Goal: Task Accomplishment & Management: Use online tool/utility

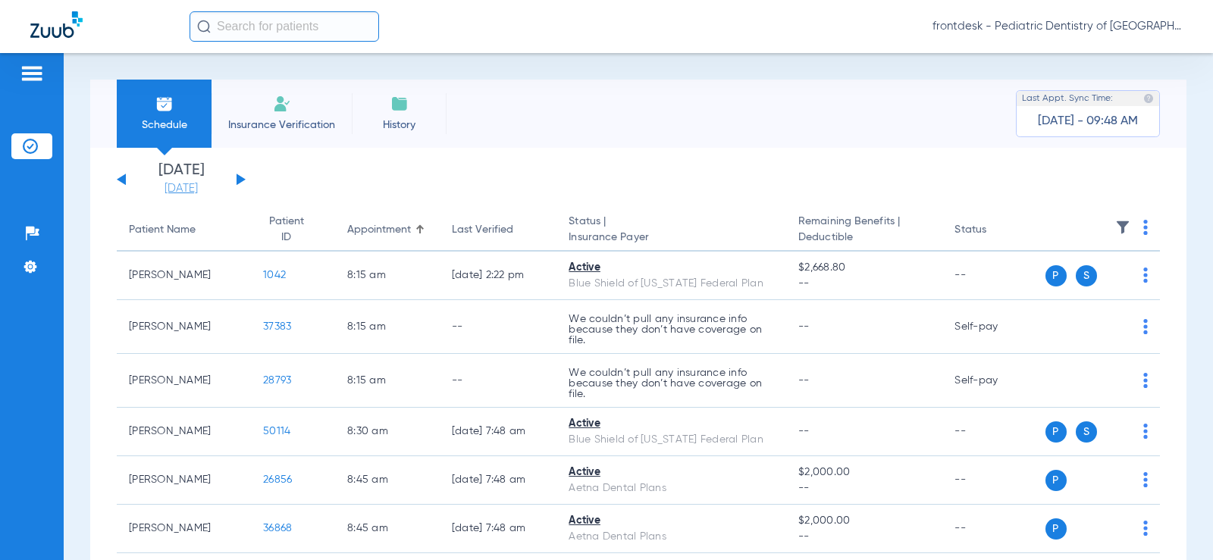
click at [186, 193] on link "[DATE]" at bounding box center [181, 188] width 91 height 15
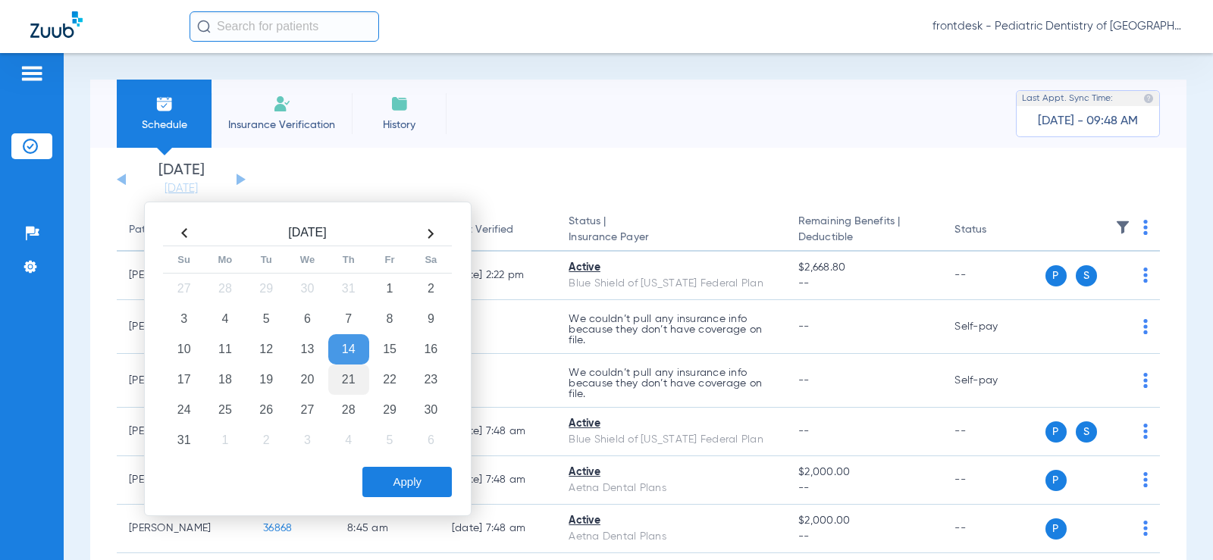
click at [350, 381] on td "21" at bounding box center [348, 380] width 41 height 30
click at [409, 482] on button "Apply" at bounding box center [406, 482] width 89 height 30
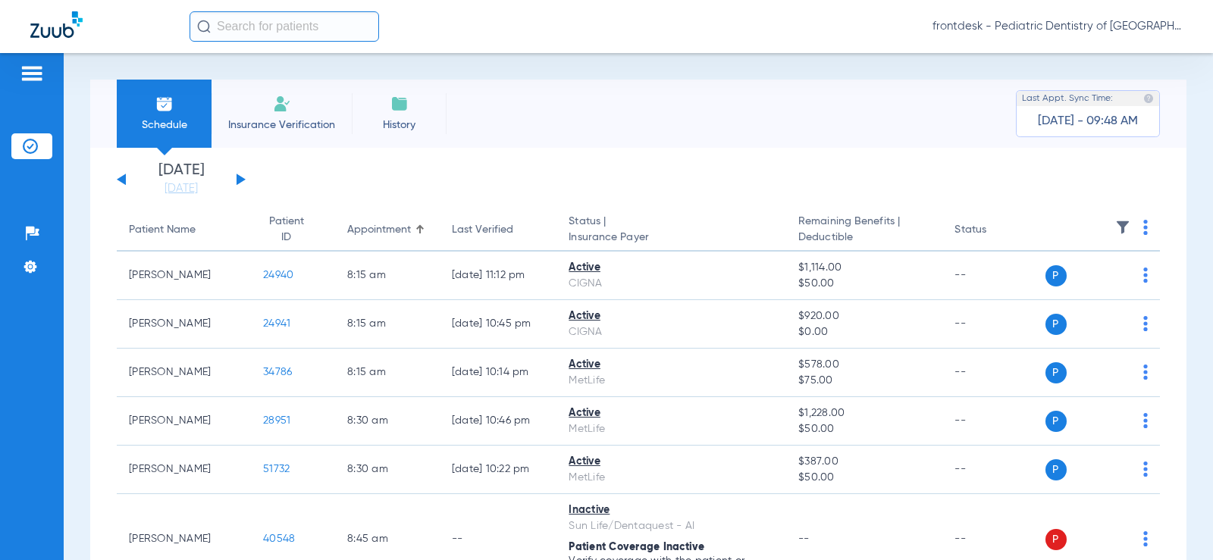
click at [1143, 230] on img at bounding box center [1145, 227] width 5 height 15
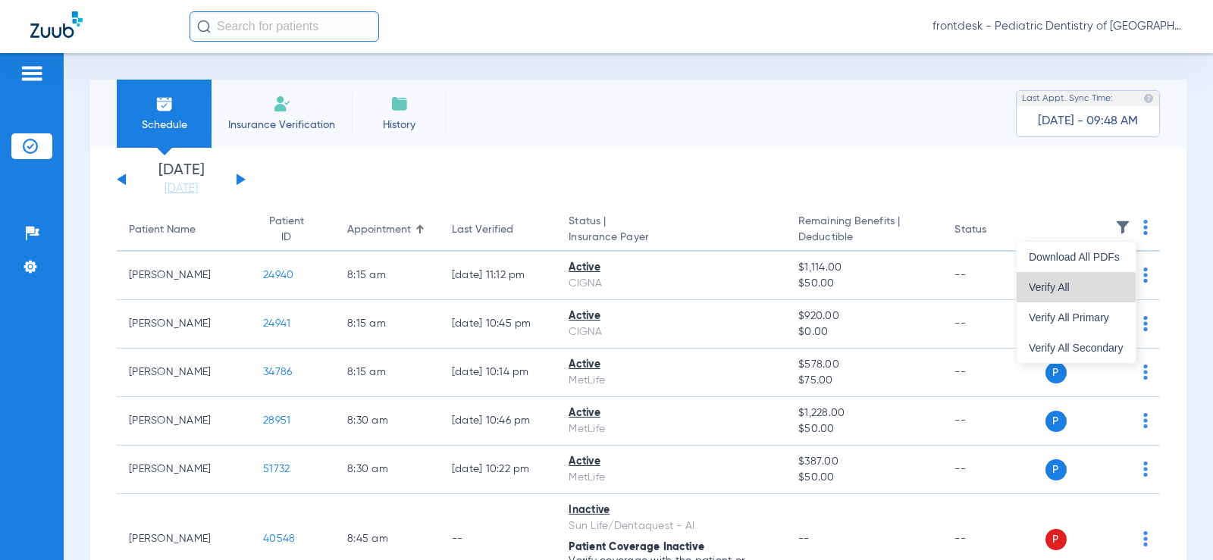
click at [1032, 288] on span "Verify All" at bounding box center [1076, 287] width 95 height 11
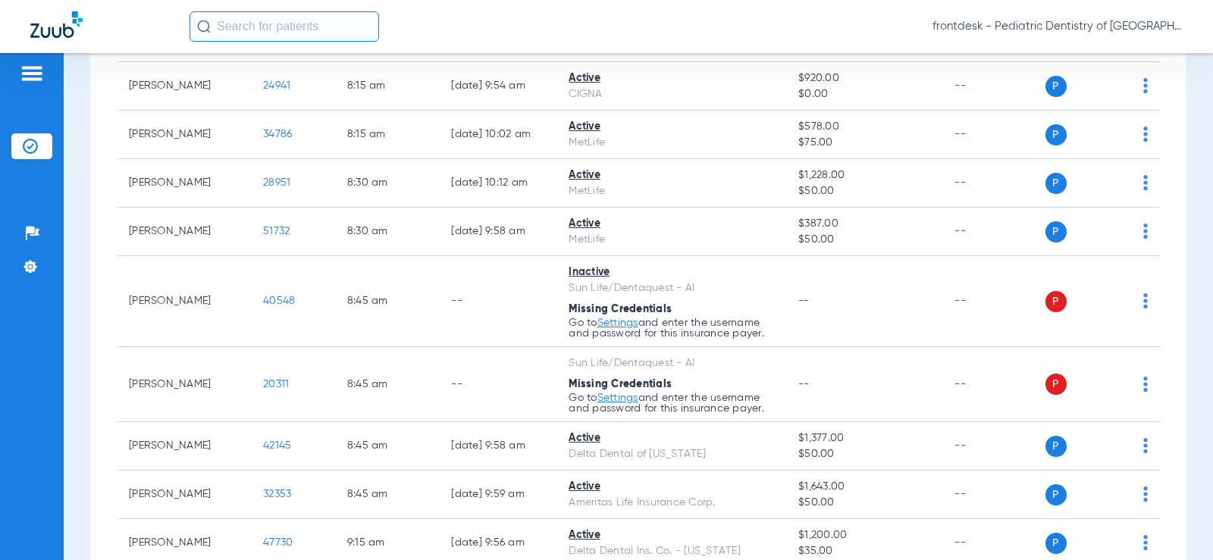
scroll to position [64, 0]
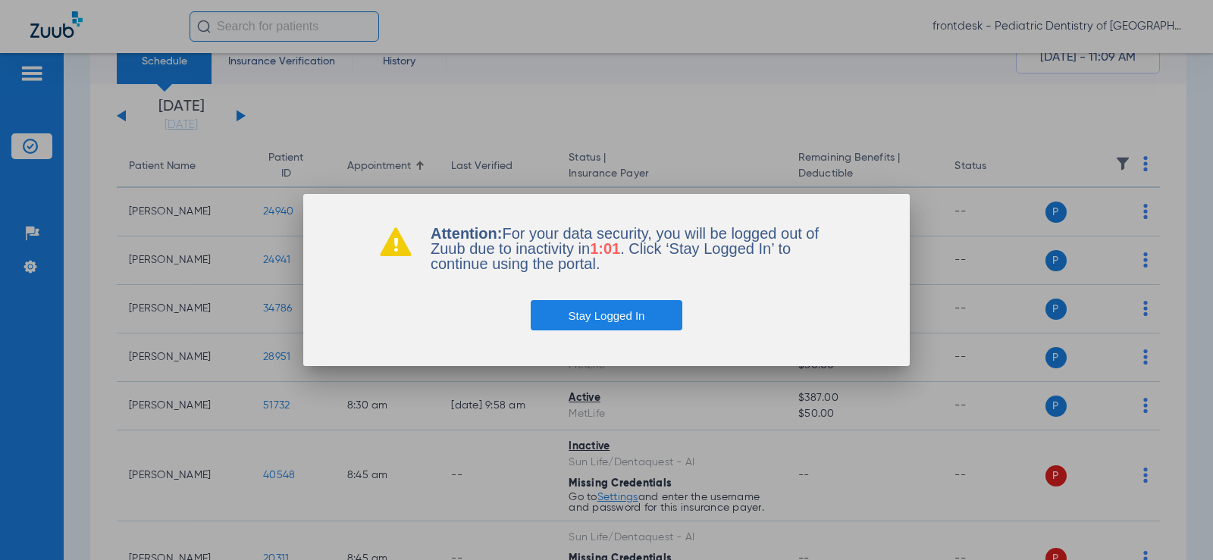
click at [562, 318] on button "Stay Logged In" at bounding box center [607, 315] width 152 height 30
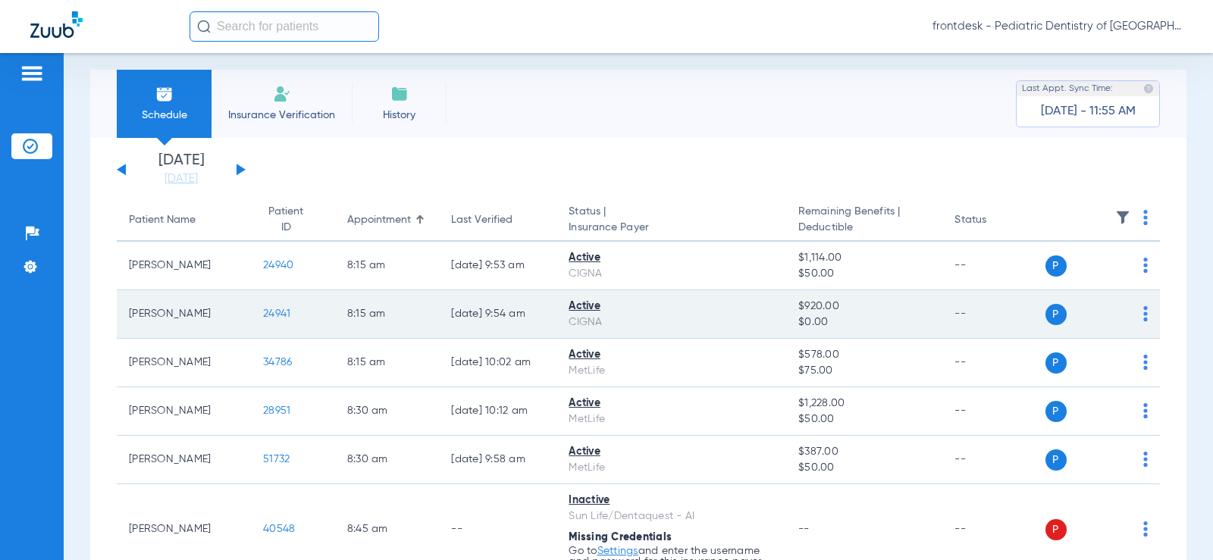
scroll to position [0, 0]
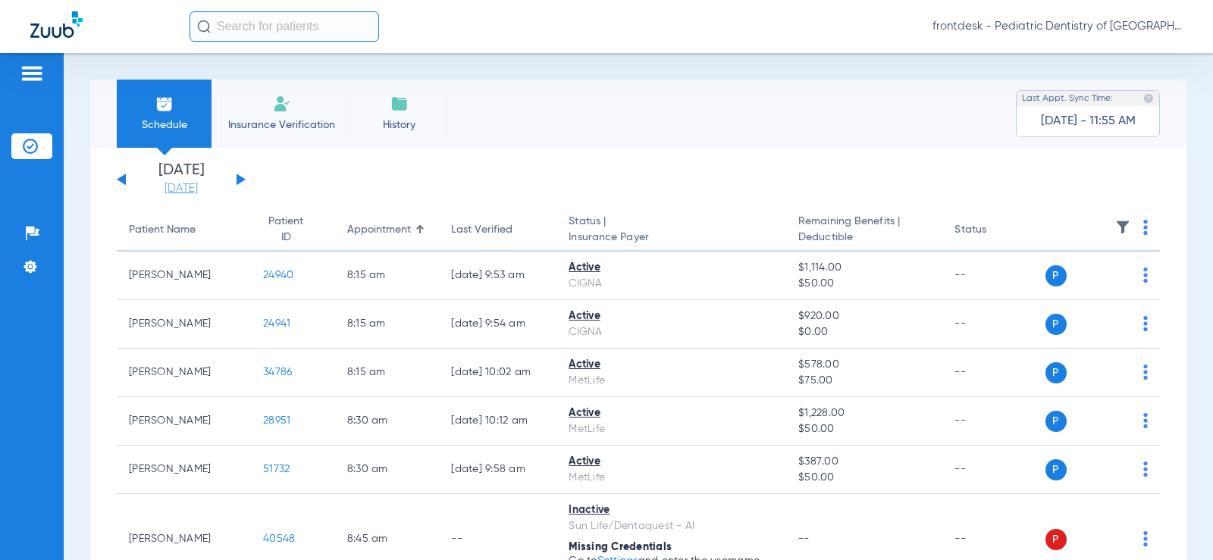
click at [159, 187] on link "[DATE]" at bounding box center [181, 188] width 91 height 15
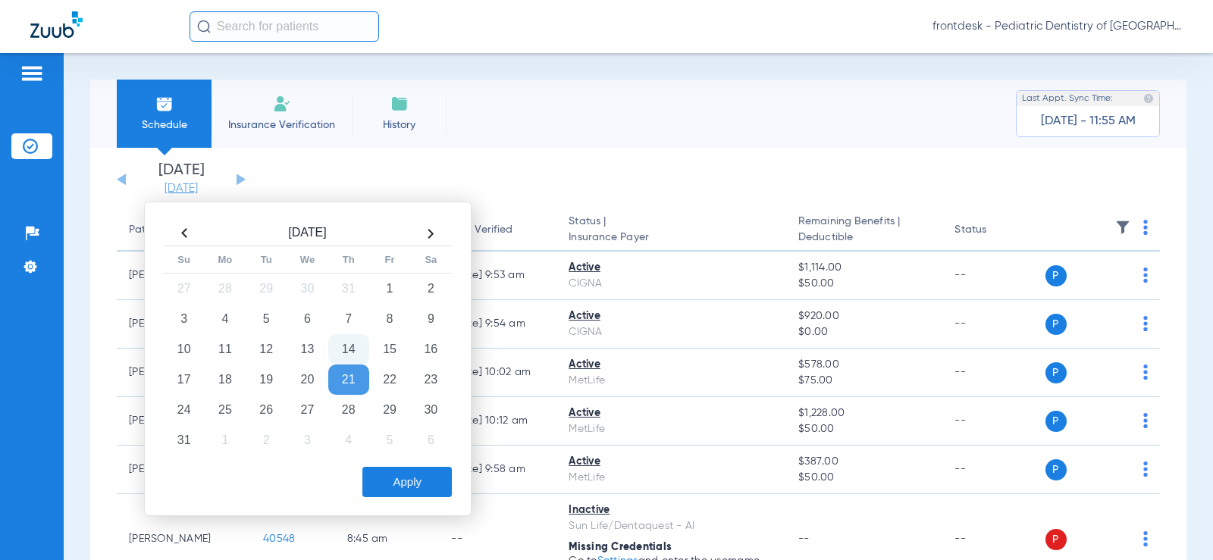
click at [193, 190] on link "[DATE]" at bounding box center [181, 188] width 91 height 15
click at [401, 480] on button "Apply" at bounding box center [406, 482] width 89 height 30
